Goal: Navigation & Orientation: Find specific page/section

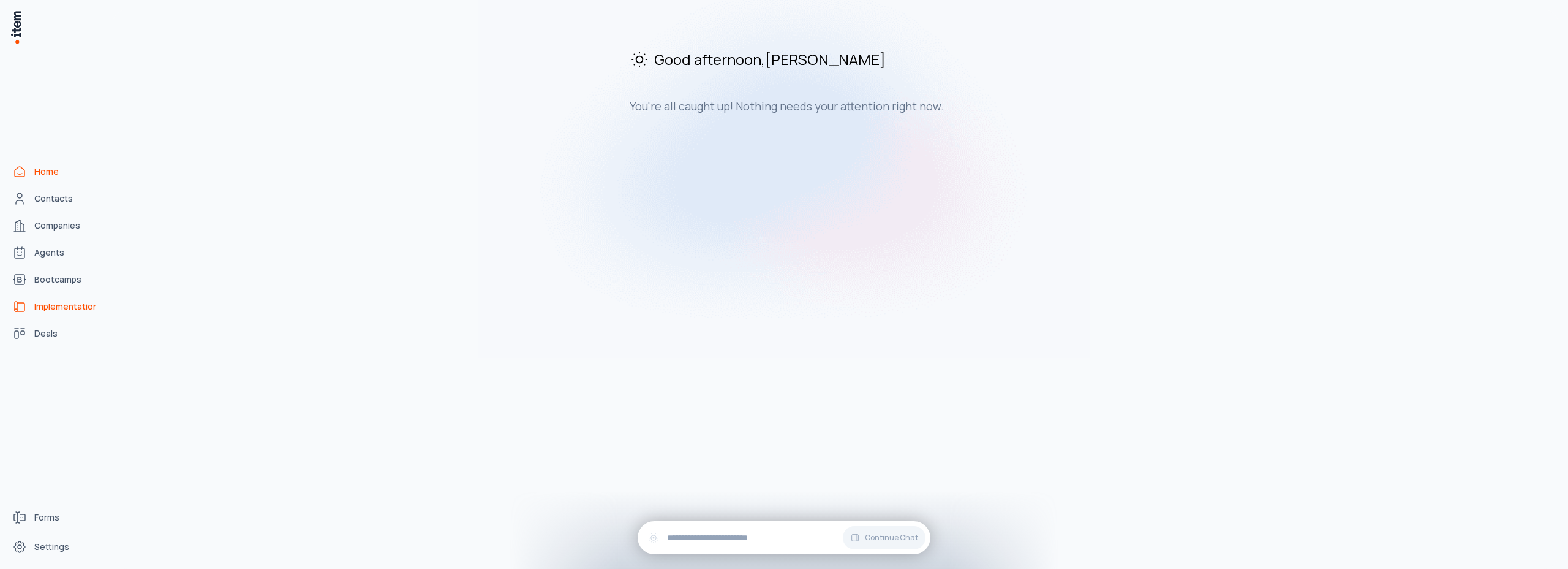
click at [59, 310] on span "Implementations" at bounding box center [65, 307] width 61 height 13
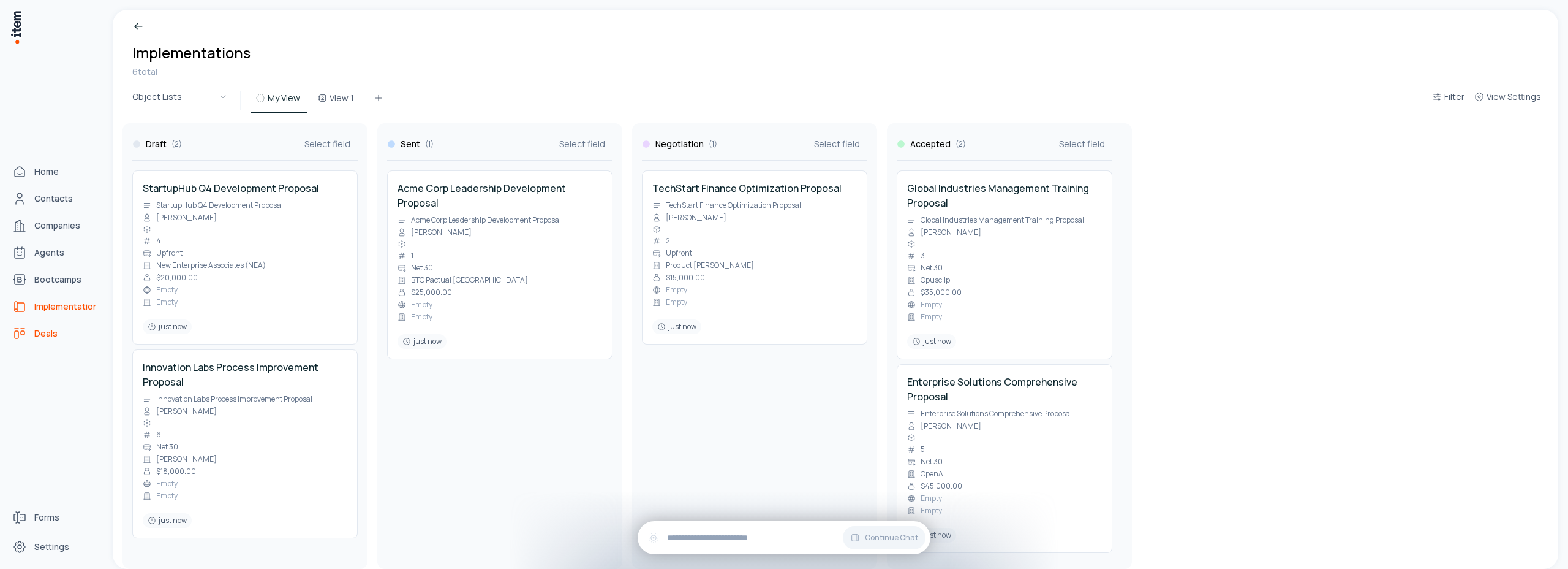
click at [18, 335] on use "deals" at bounding box center [19, 333] width 14 height 14
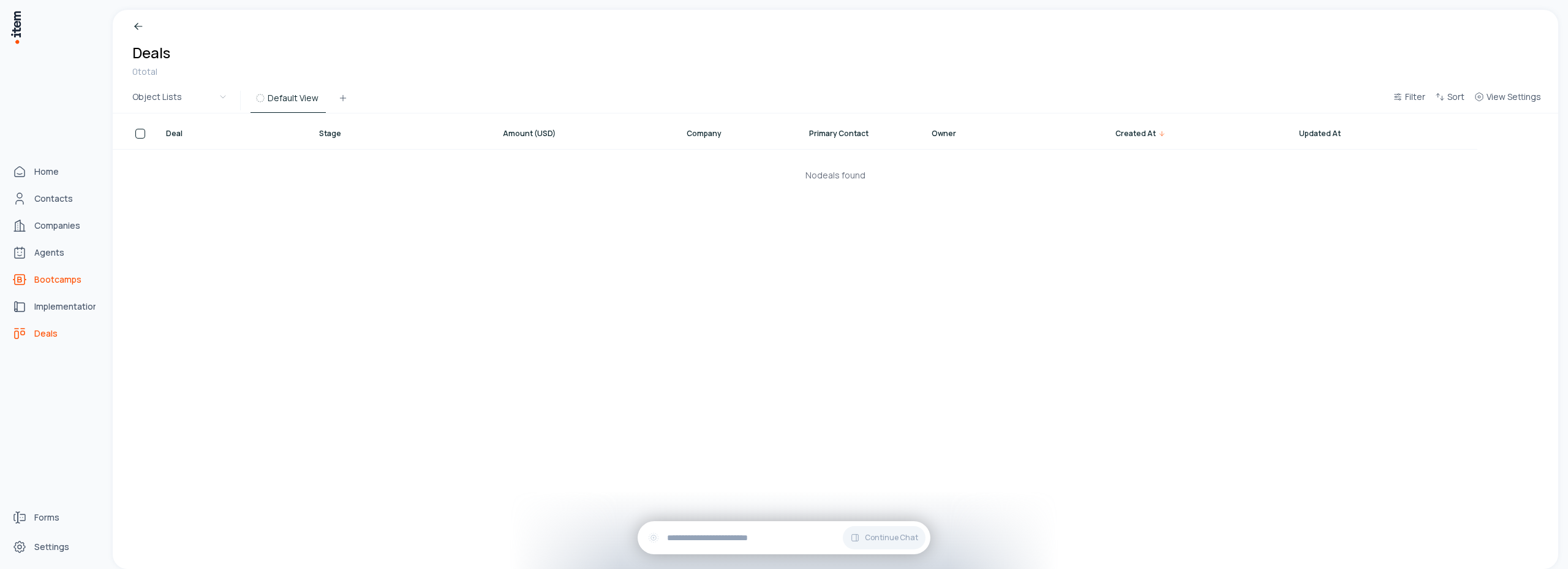
click at [21, 279] on use "bootcamps" at bounding box center [19, 279] width 14 height 14
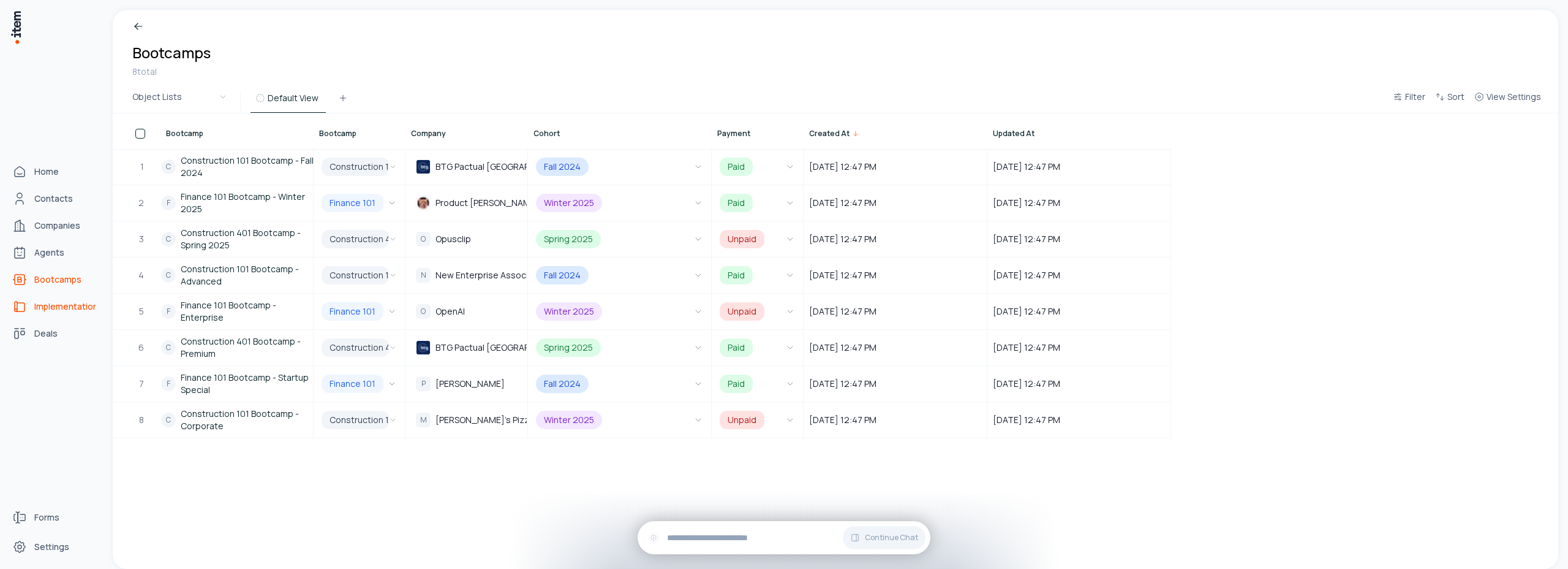
click at [38, 305] on span "Implementations" at bounding box center [65, 307] width 61 height 13
